Goal: Transaction & Acquisition: Register for event/course

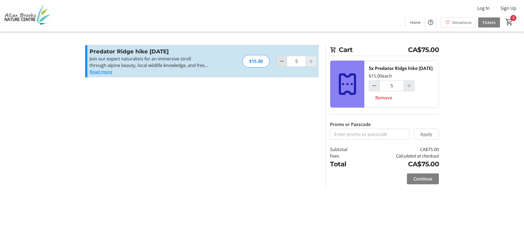
click at [284, 61] on mat-icon "Decrement by one" at bounding box center [281, 61] width 7 height 7
type input "4"
click at [309, 61] on mat-icon "Increment by one" at bounding box center [311, 61] width 7 height 7
click at [311, 62] on mat-icon "Increment by one" at bounding box center [311, 61] width 7 height 7
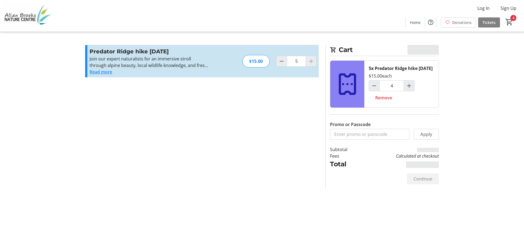
type input "4"
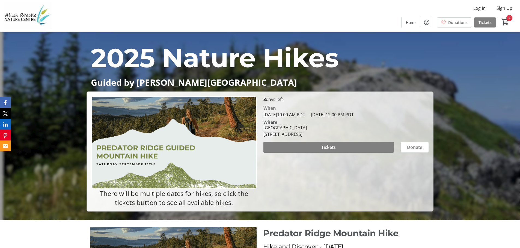
scroll to position [55, 0]
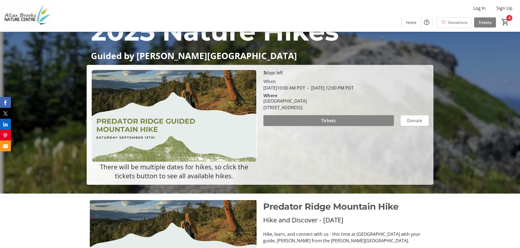
click at [317, 119] on span at bounding box center [328, 120] width 130 height 13
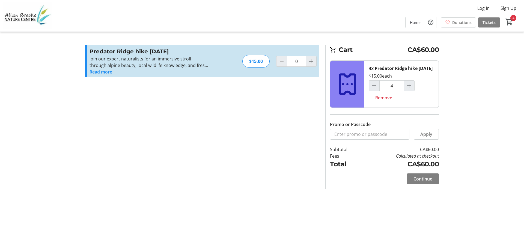
type input "4"
